Goal: Use online tool/utility

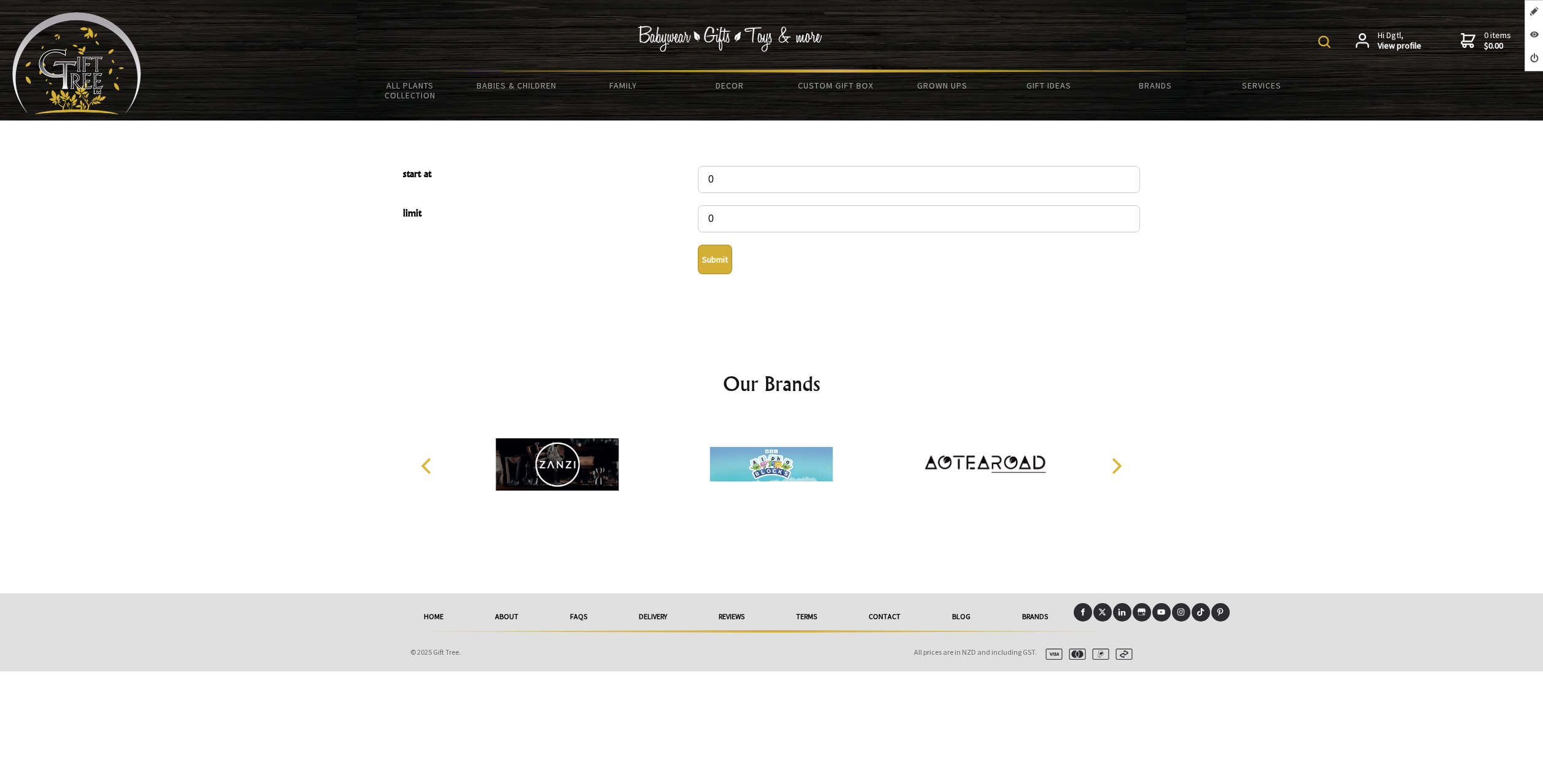
click at [716, 260] on button "Submit" at bounding box center [715, 259] width 34 height 29
click at [716, 181] on input "0" at bounding box center [919, 179] width 442 height 27
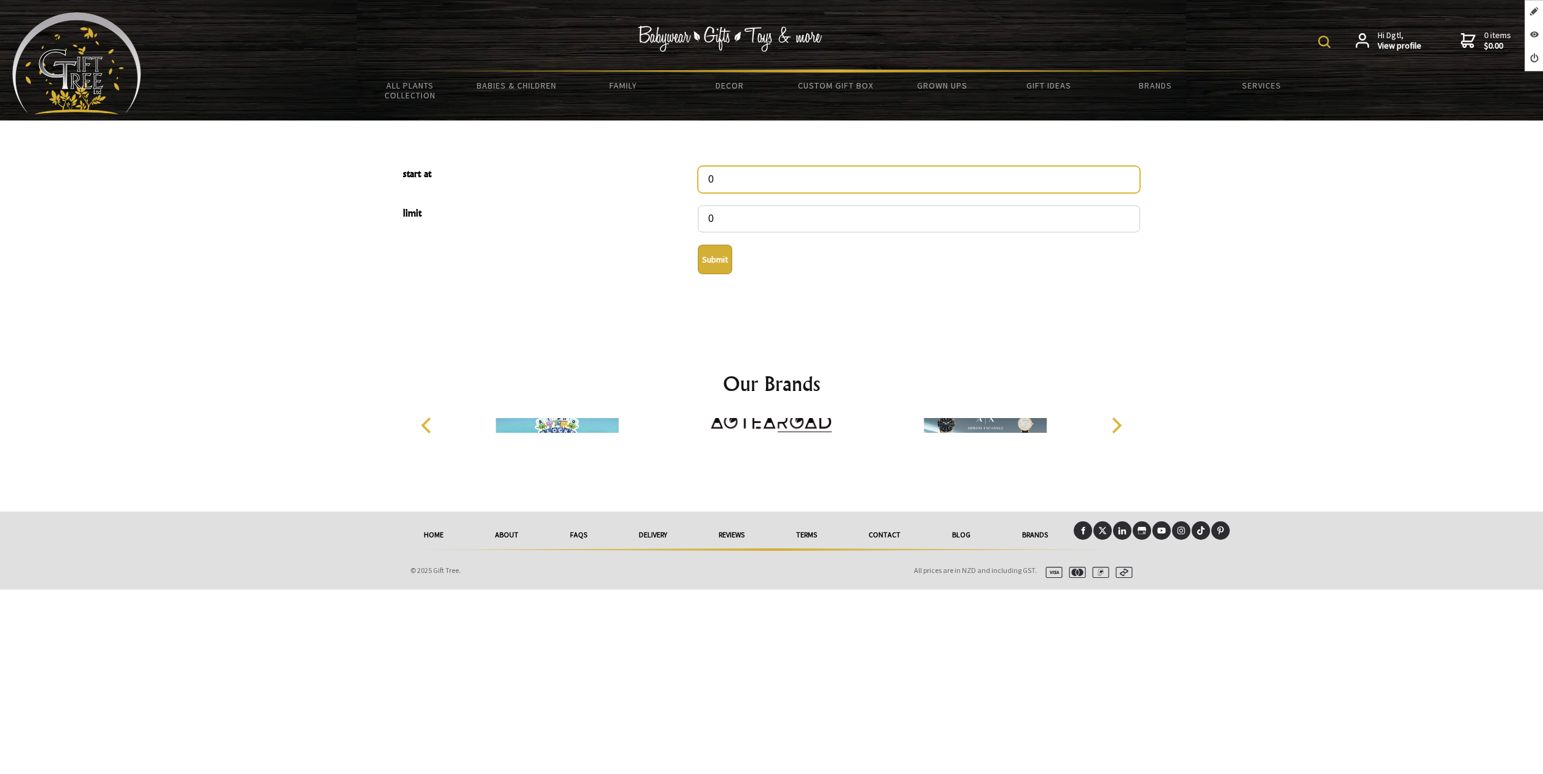
drag, startPoint x: 662, startPoint y: 172, endPoint x: 641, endPoint y: 170, distance: 20.4
click at [641, 170] on div "start at 0" at bounding box center [771, 179] width 747 height 39
type input "1151"
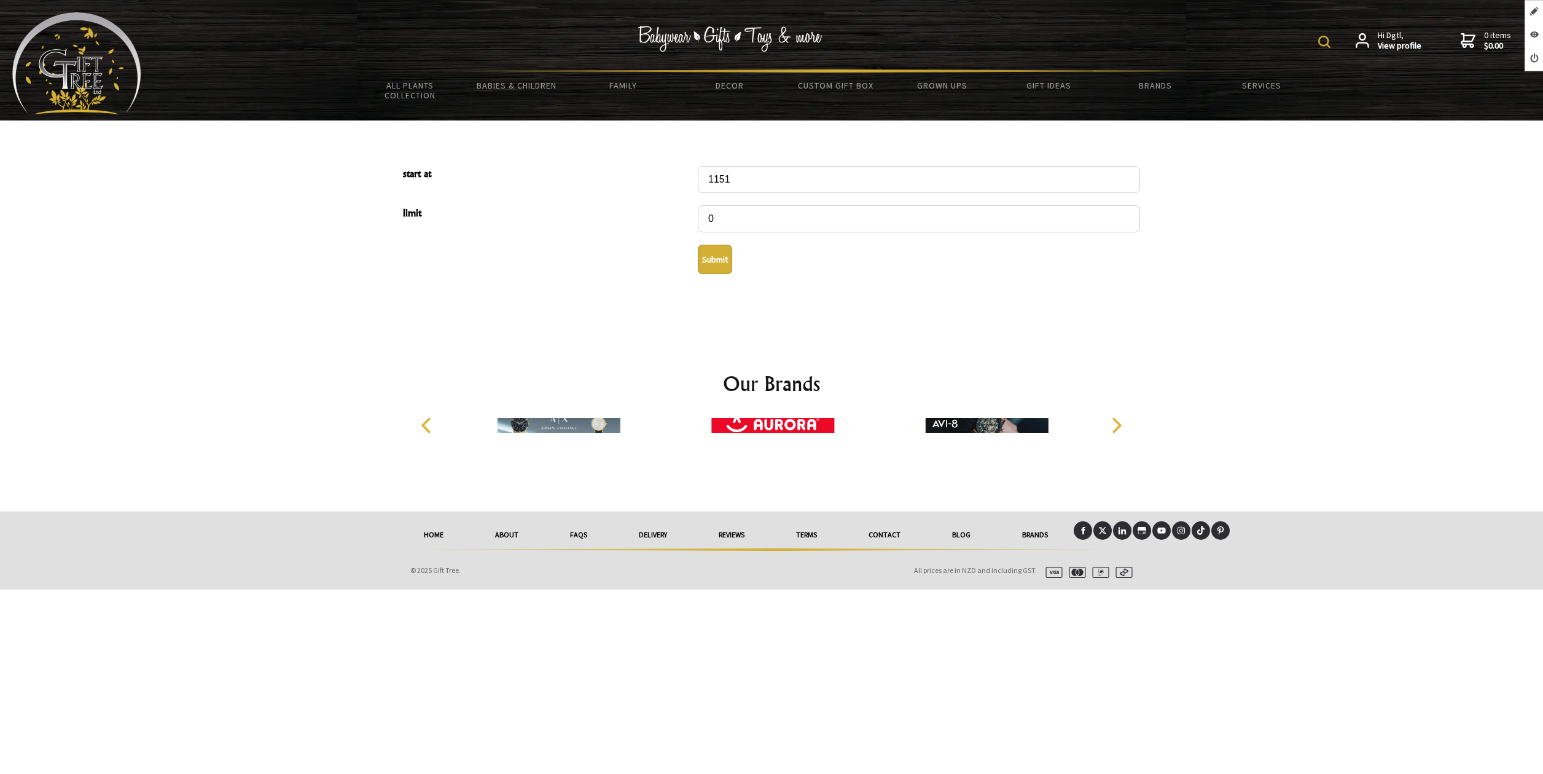
click at [713, 259] on button "Submit" at bounding box center [715, 259] width 34 height 29
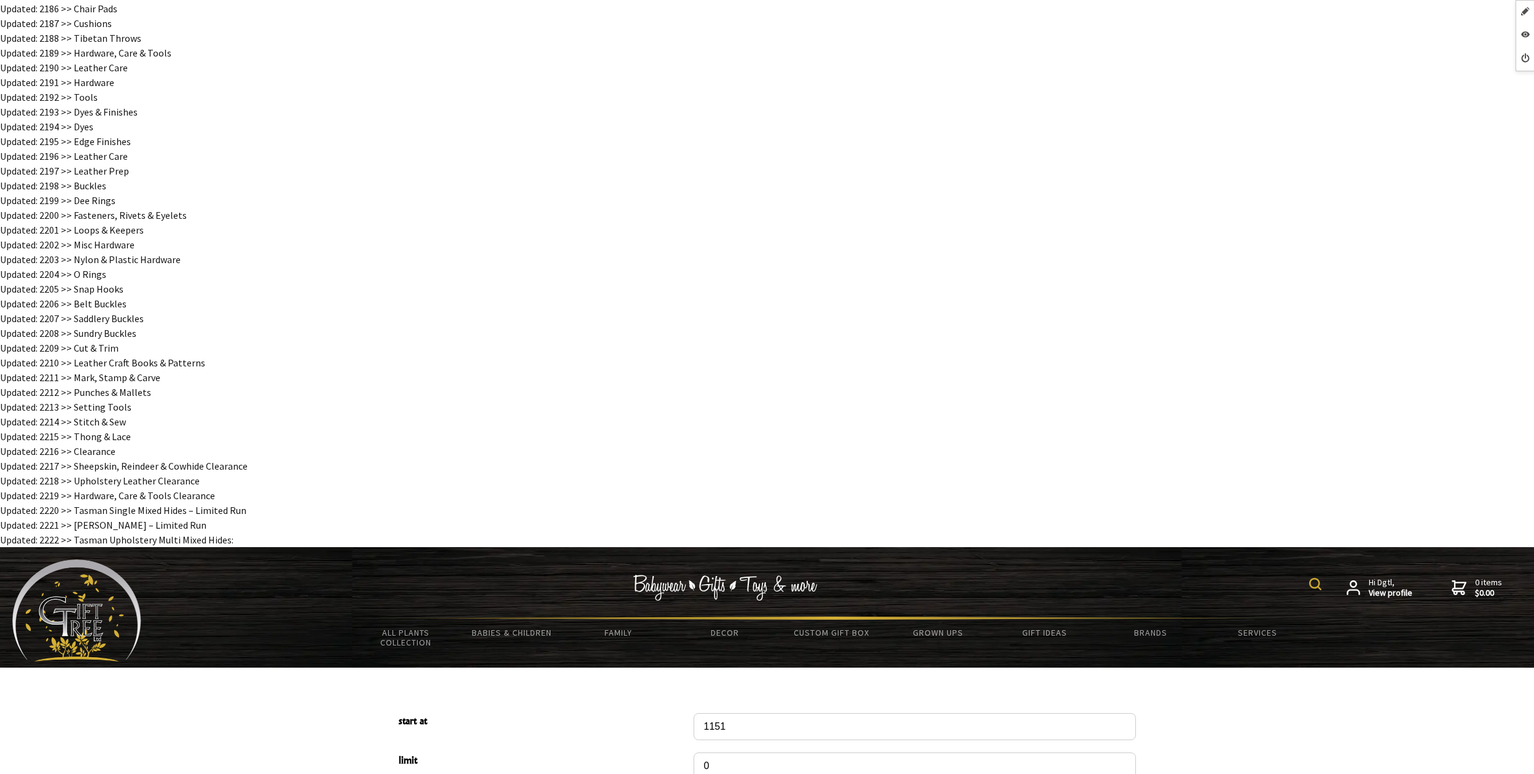
scroll to position [11572, 0]
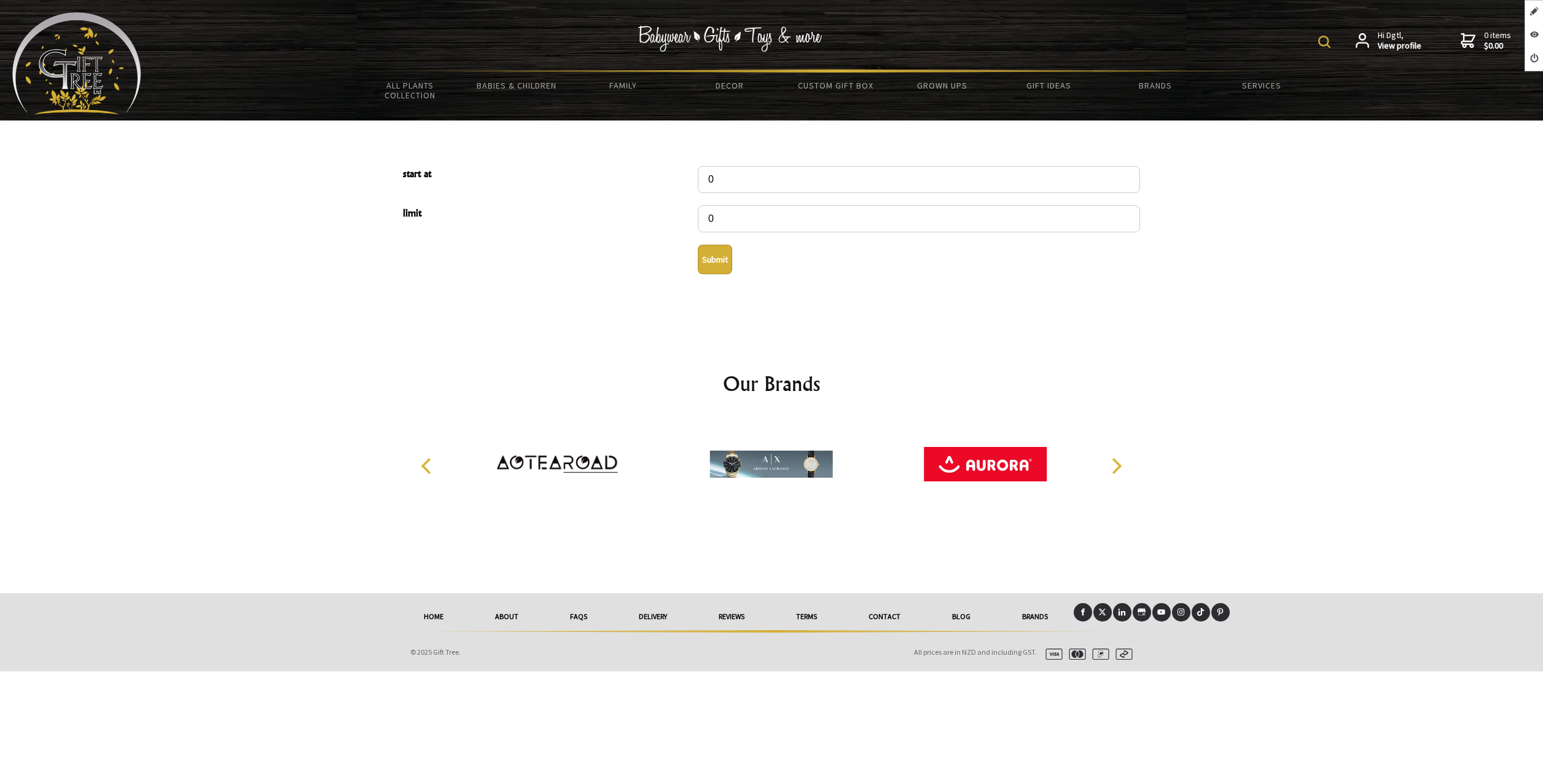
click at [716, 272] on button "Submit" at bounding box center [715, 259] width 34 height 29
